Goal: Information Seeking & Learning: Learn about a topic

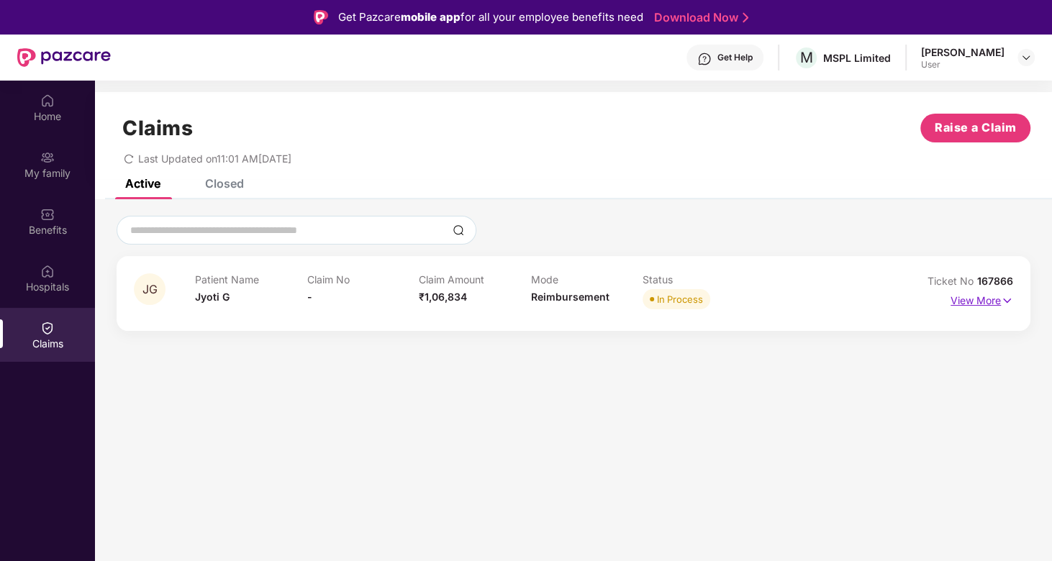
click at [965, 291] on p "View More" at bounding box center [982, 298] width 63 height 19
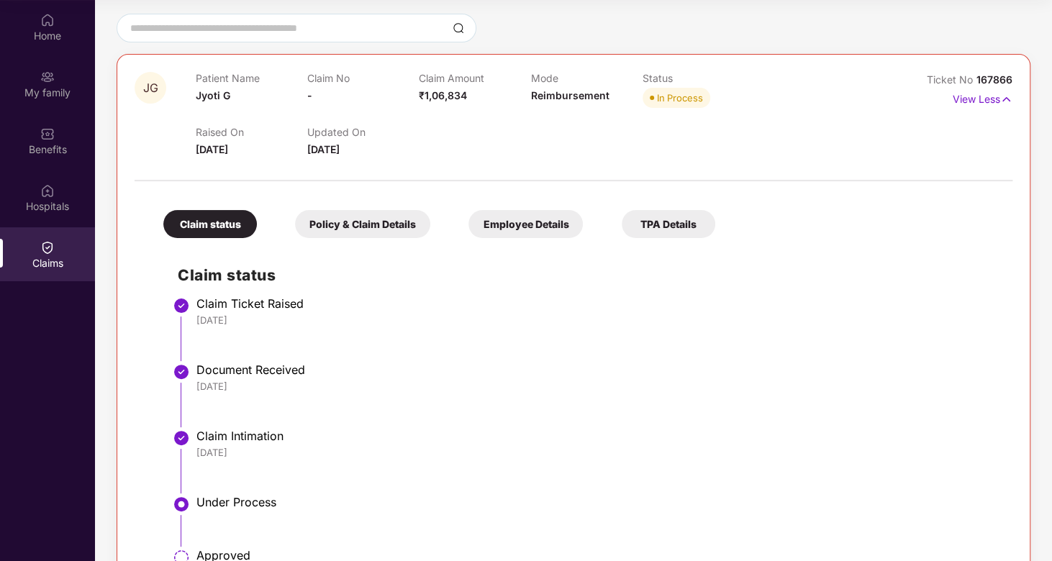
scroll to position [101, 0]
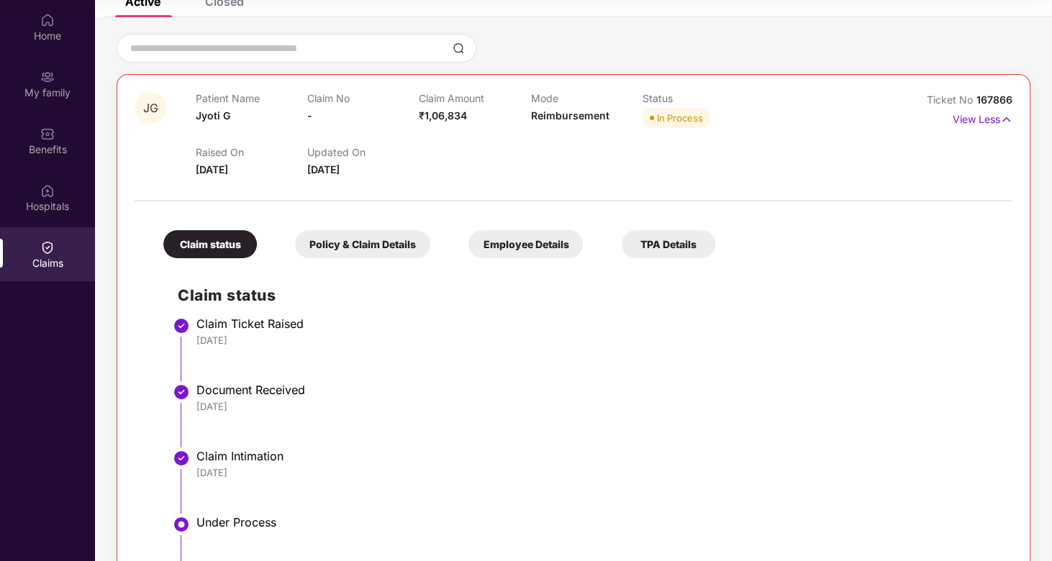
click at [333, 238] on div "Policy & Claim Details" at bounding box center [362, 244] width 135 height 28
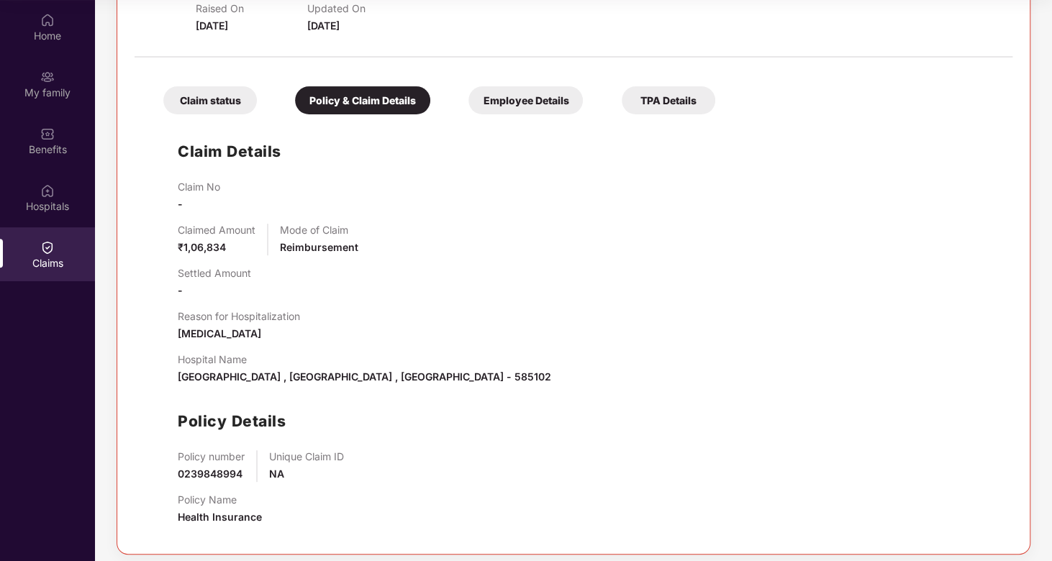
scroll to position [252, 0]
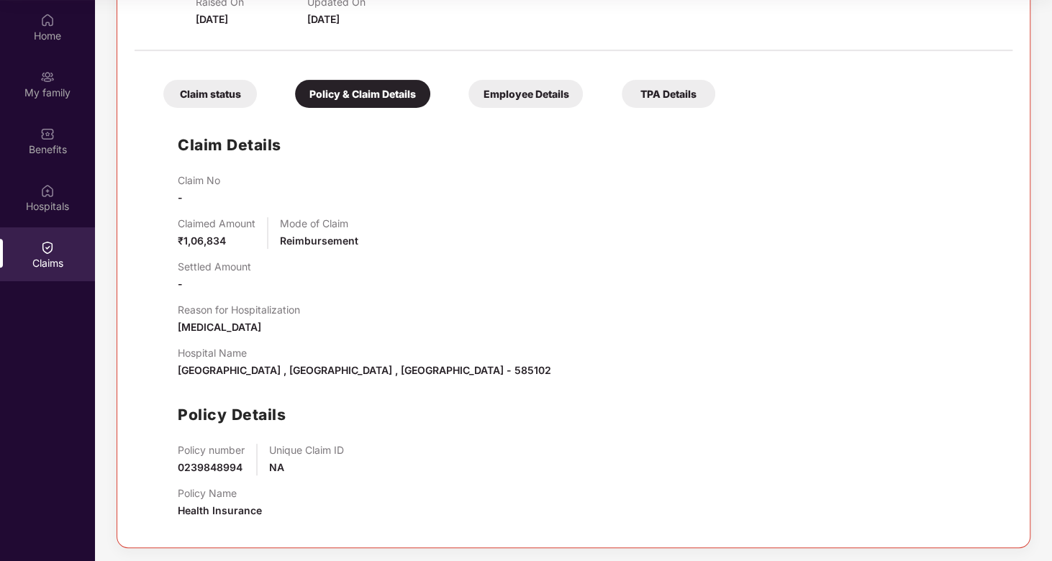
click at [510, 90] on div "Employee Details" at bounding box center [526, 94] width 114 height 28
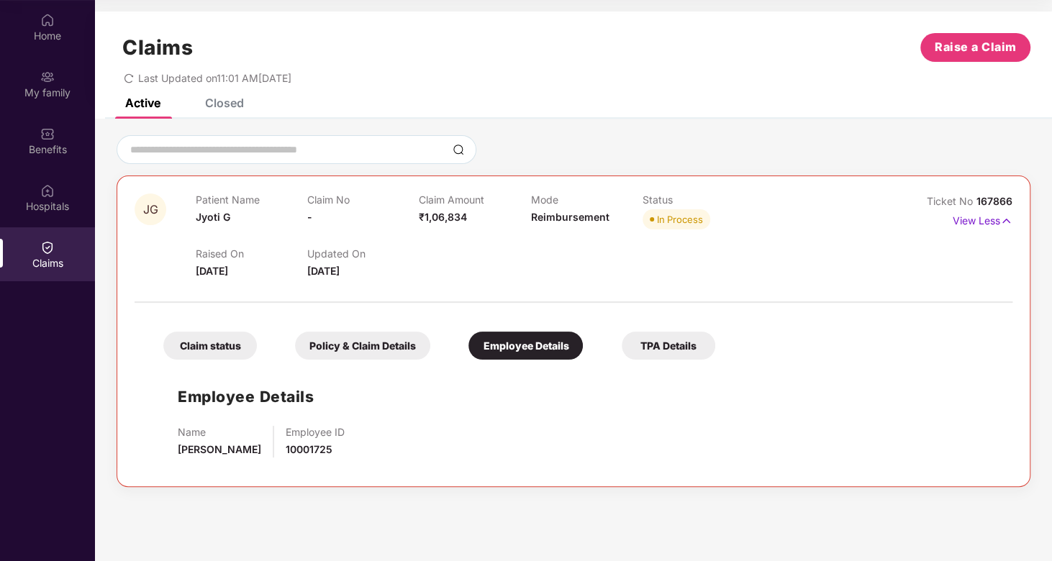
scroll to position [0, 0]
click at [668, 351] on div "TPA Details" at bounding box center [669, 346] width 94 height 28
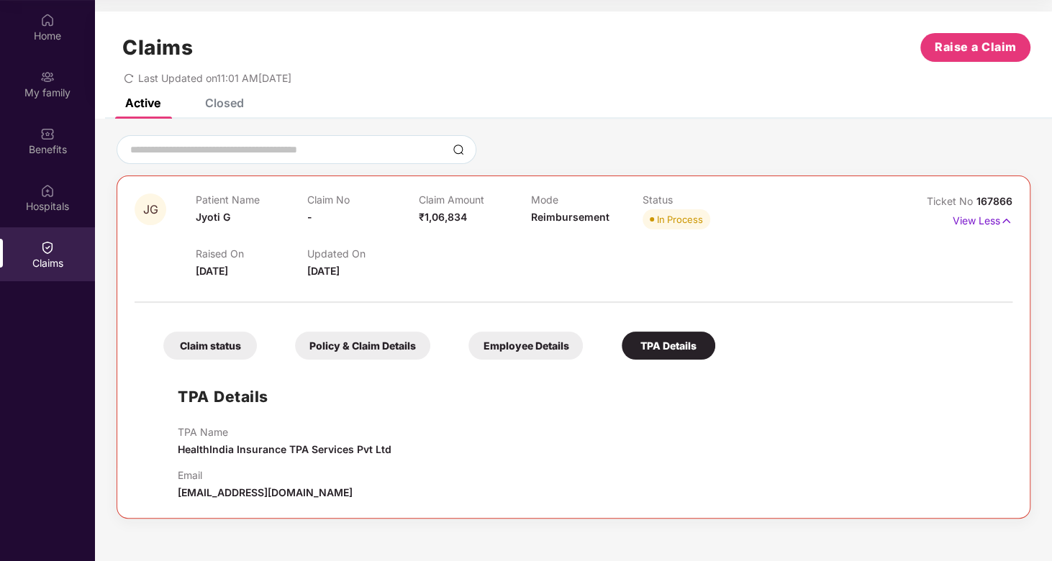
click at [232, 347] on div "Claim status" at bounding box center [210, 346] width 94 height 28
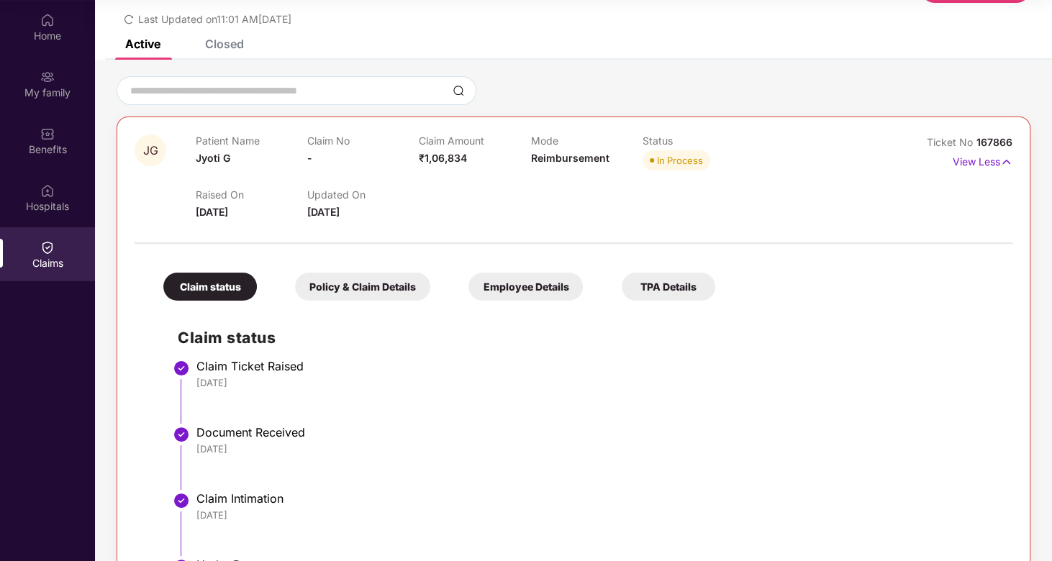
scroll to position [30, 0]
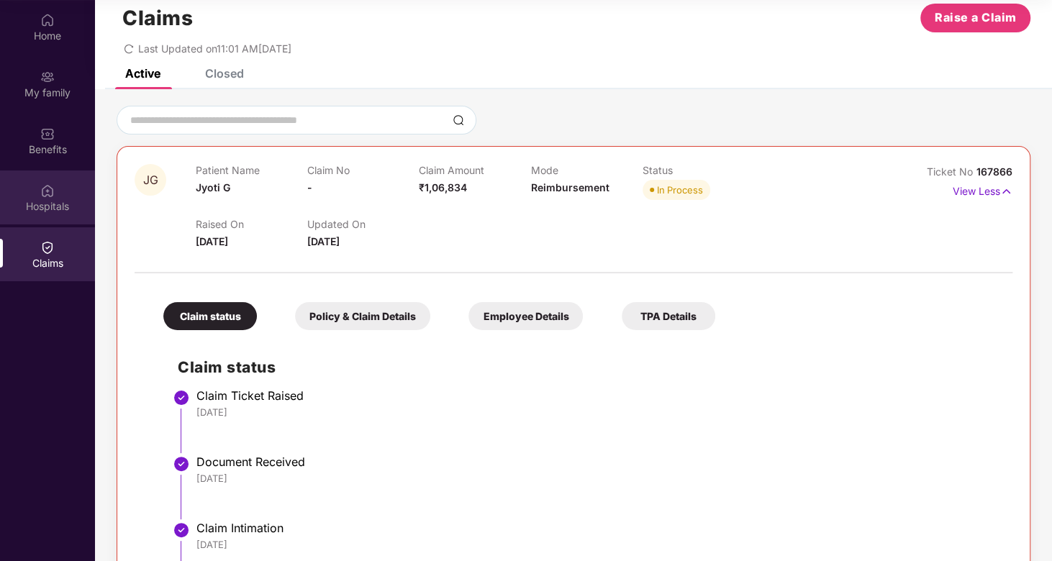
click at [47, 202] on div "Hospitals" at bounding box center [47, 206] width 95 height 14
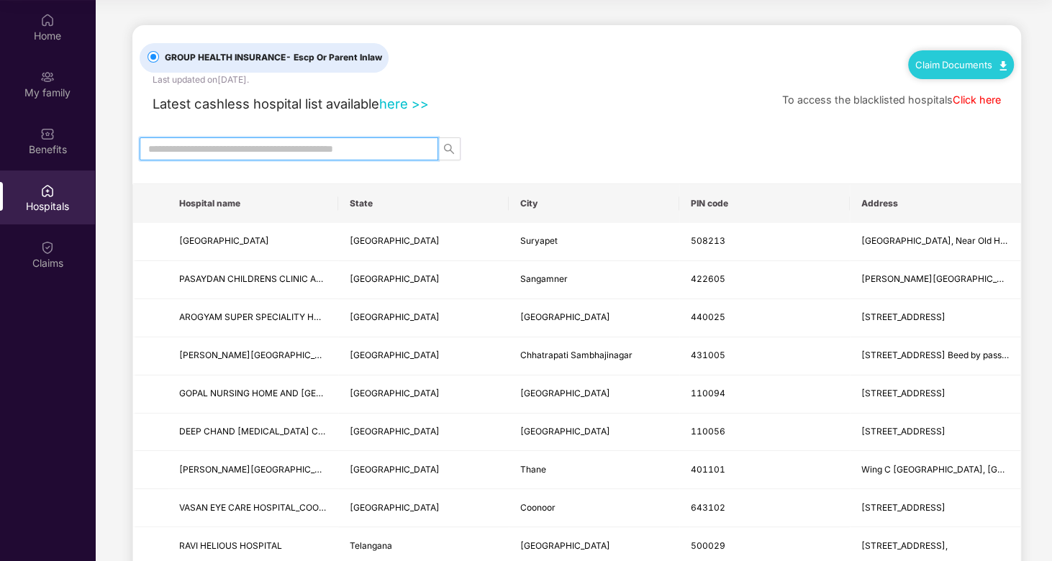
click at [250, 149] on input "text" at bounding box center [283, 149] width 270 height 16
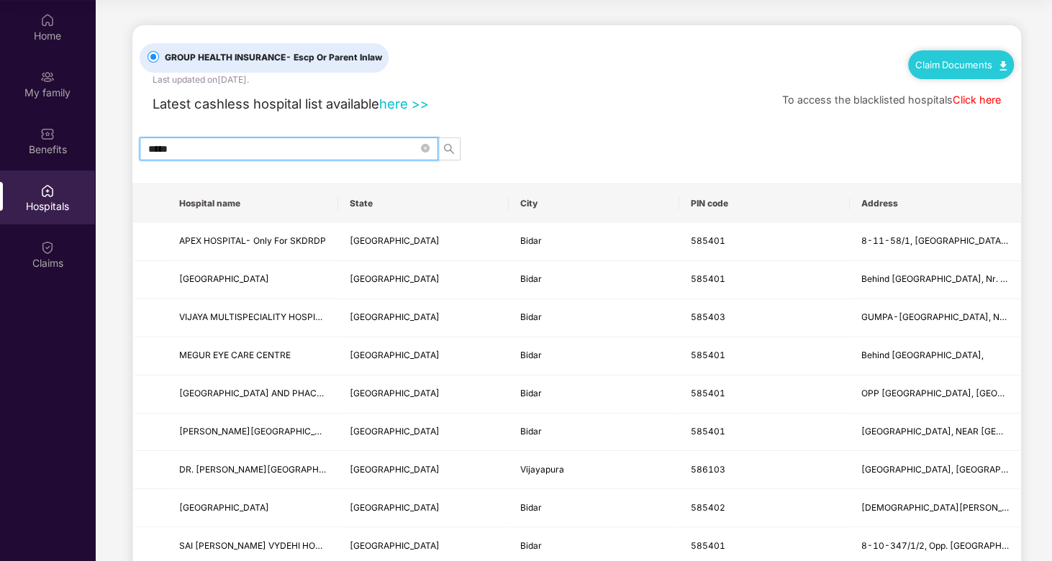
drag, startPoint x: 238, startPoint y: 149, endPoint x: 96, endPoint y: 134, distance: 143.3
click at [96, 134] on main "GROUP HEALTH INSURANCE - Escp Or Parent Inlaw Last updated on [DATE] . Claim Do…" at bounding box center [573, 328] width 957 height 657
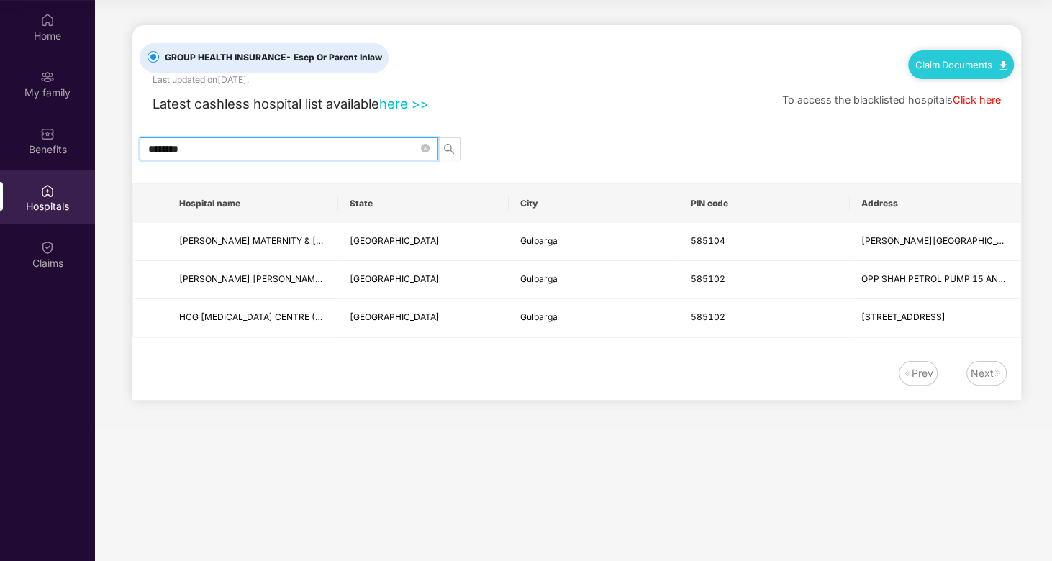
drag, startPoint x: 196, startPoint y: 145, endPoint x: 135, endPoint y: 145, distance: 61.2
click at [135, 145] on div "********" at bounding box center [576, 148] width 889 height 23
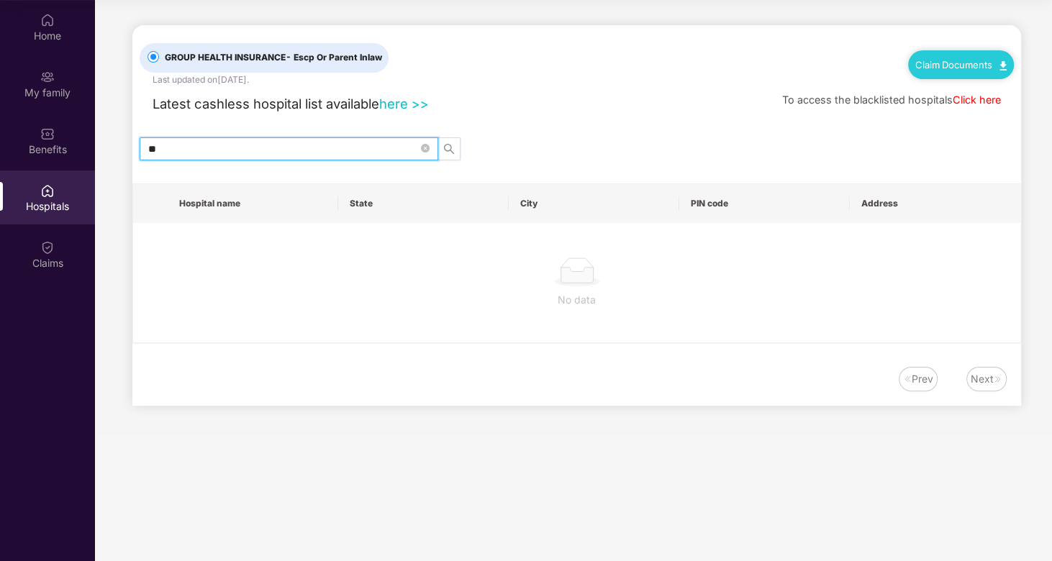
type input "*"
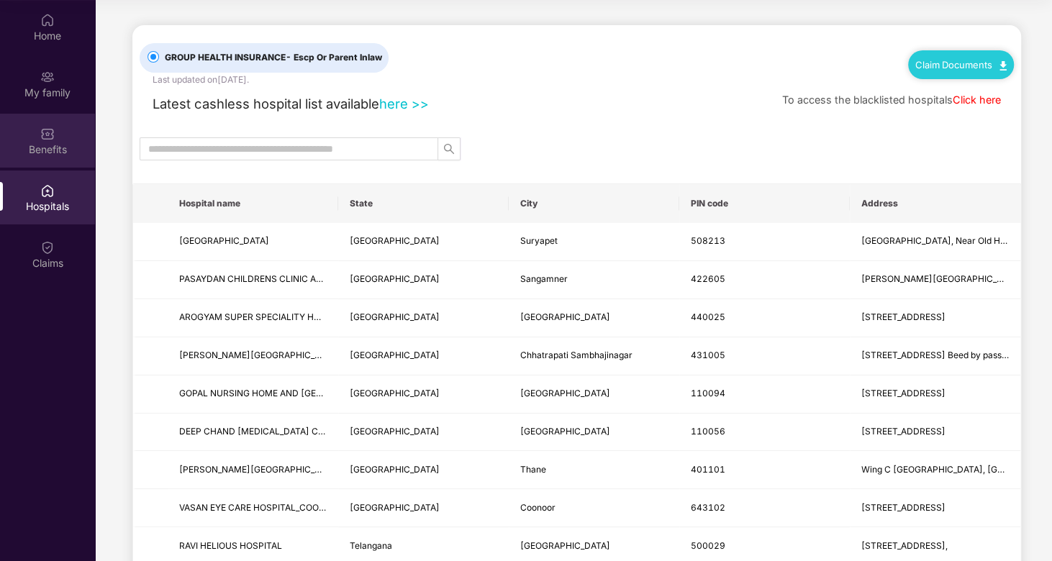
click at [59, 139] on div "Benefits" at bounding box center [47, 141] width 95 height 54
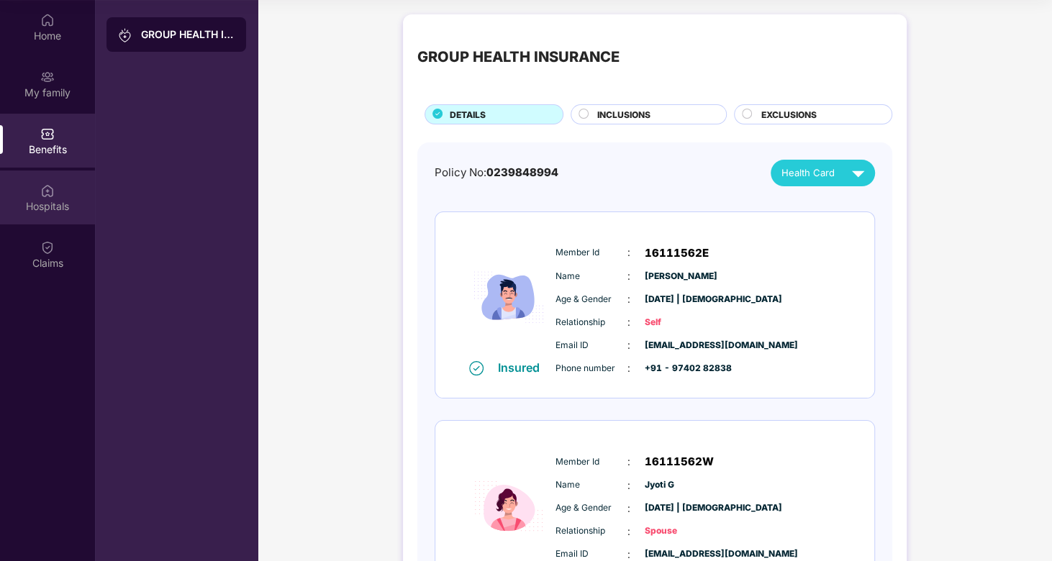
click at [35, 204] on div "Hospitals" at bounding box center [47, 206] width 95 height 14
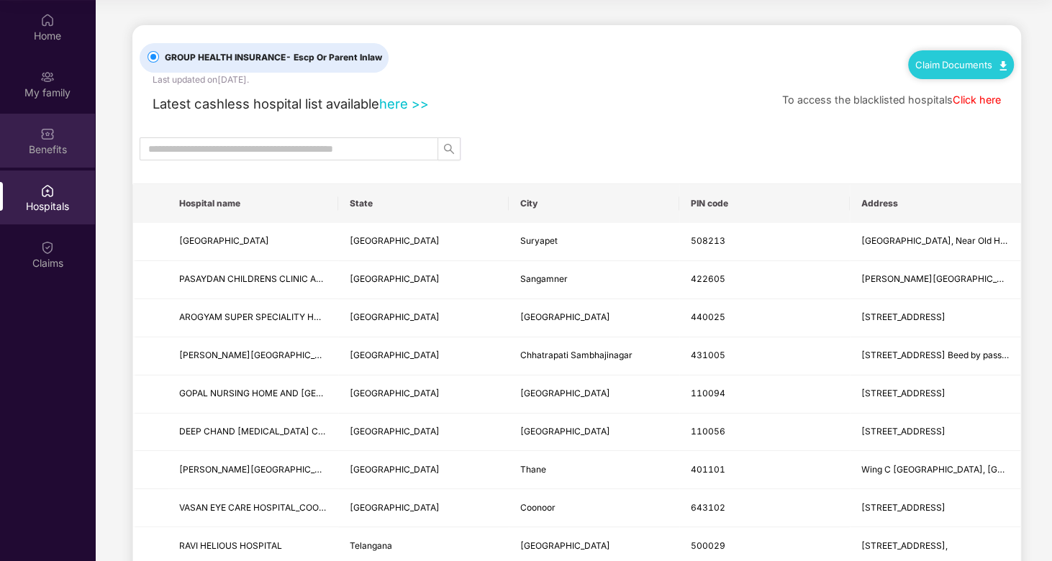
click at [55, 154] on div "Benefits" at bounding box center [47, 150] width 95 height 14
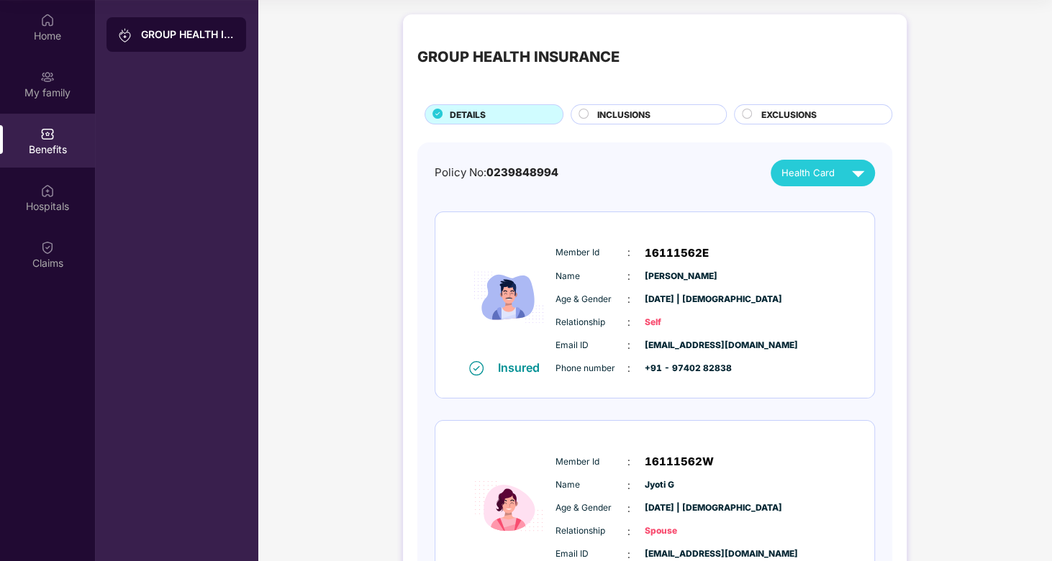
click at [633, 115] on span "INCLUSIONS" at bounding box center [623, 115] width 53 height 14
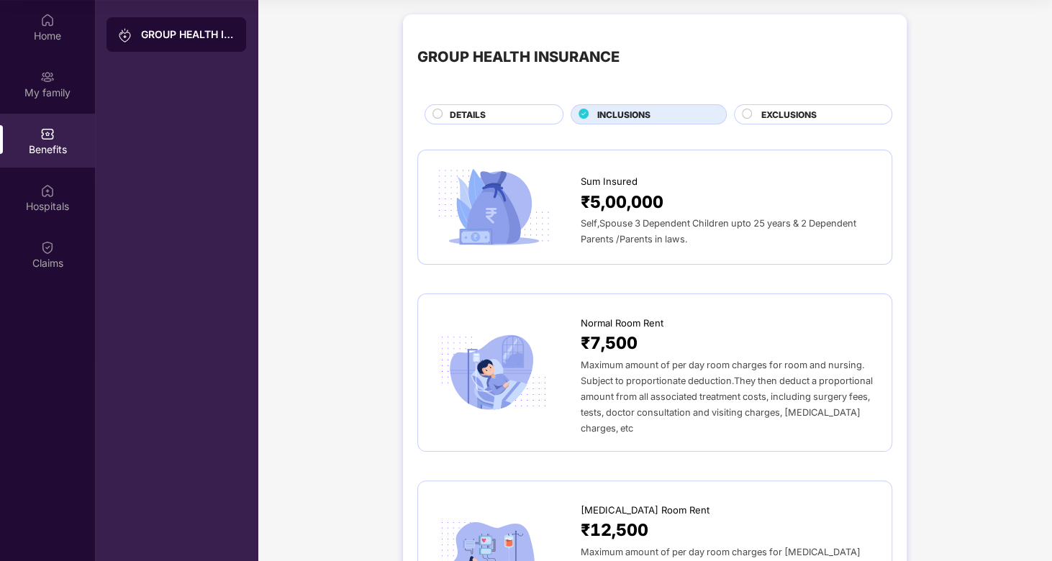
click at [761, 108] on span "EXCLUSIONS" at bounding box center [788, 115] width 55 height 14
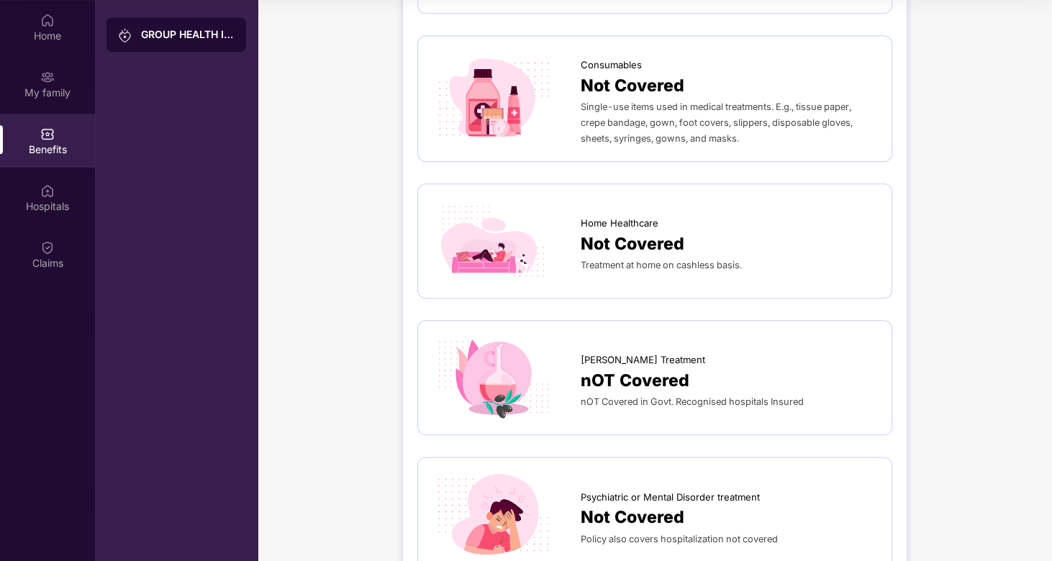
scroll to position [1134, 0]
